Goal: Check status: Verify the current state of an ongoing process or item

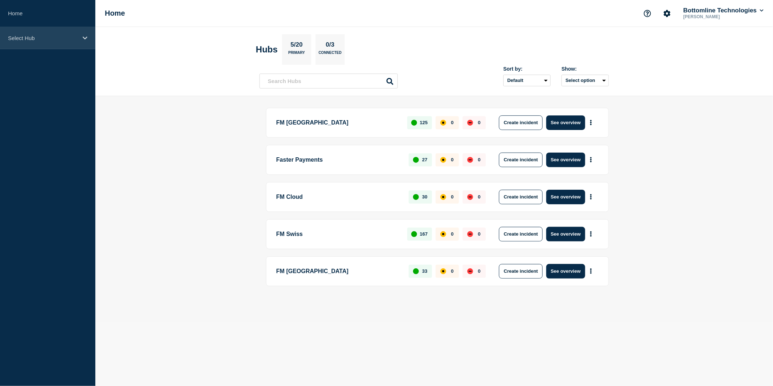
click at [81, 38] on div "Select Hub" at bounding box center [47, 38] width 95 height 22
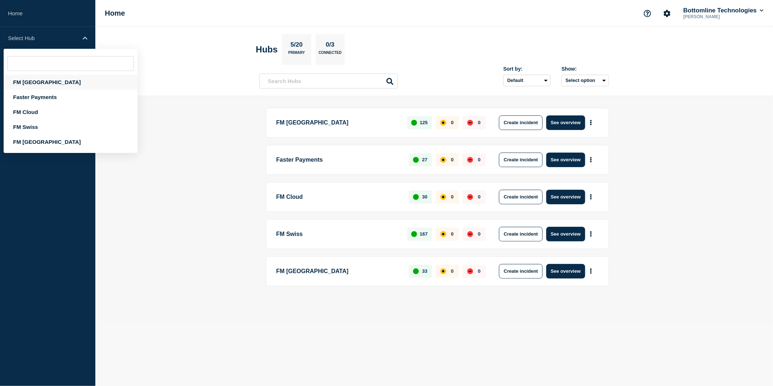
click at [57, 84] on div "FM [GEOGRAPHIC_DATA]" at bounding box center [71, 82] width 134 height 15
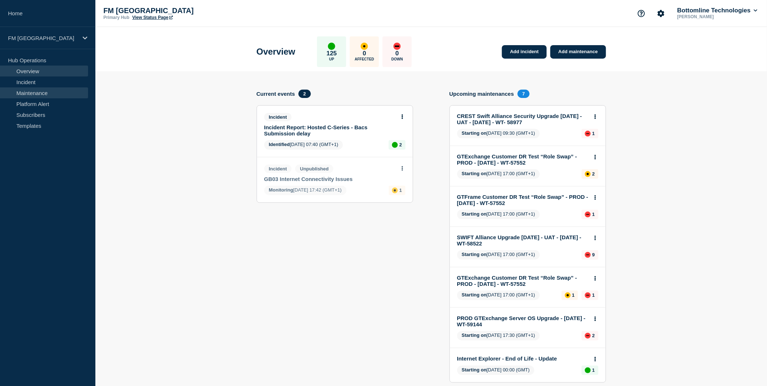
click at [57, 95] on link "Maintenance" at bounding box center [44, 92] width 88 height 11
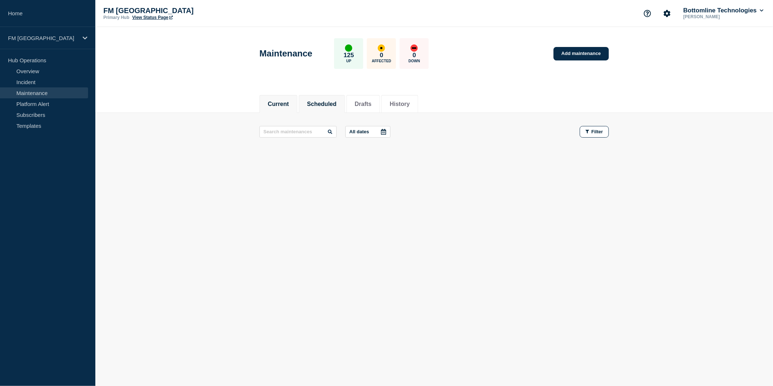
click at [326, 103] on button "Scheduled" at bounding box center [321, 104] width 29 height 7
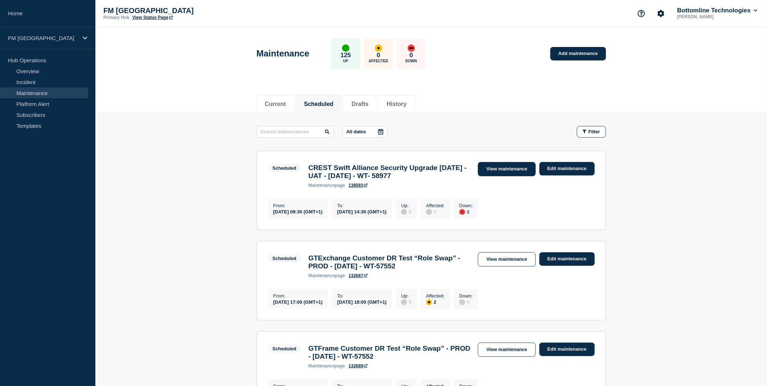
click at [490, 171] on link "View maintenance" at bounding box center [507, 169] width 58 height 14
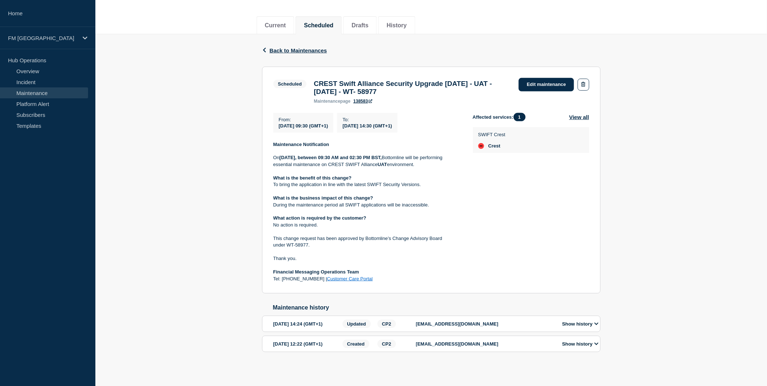
scroll to position [81, 0]
